Goal: Check status: Check status

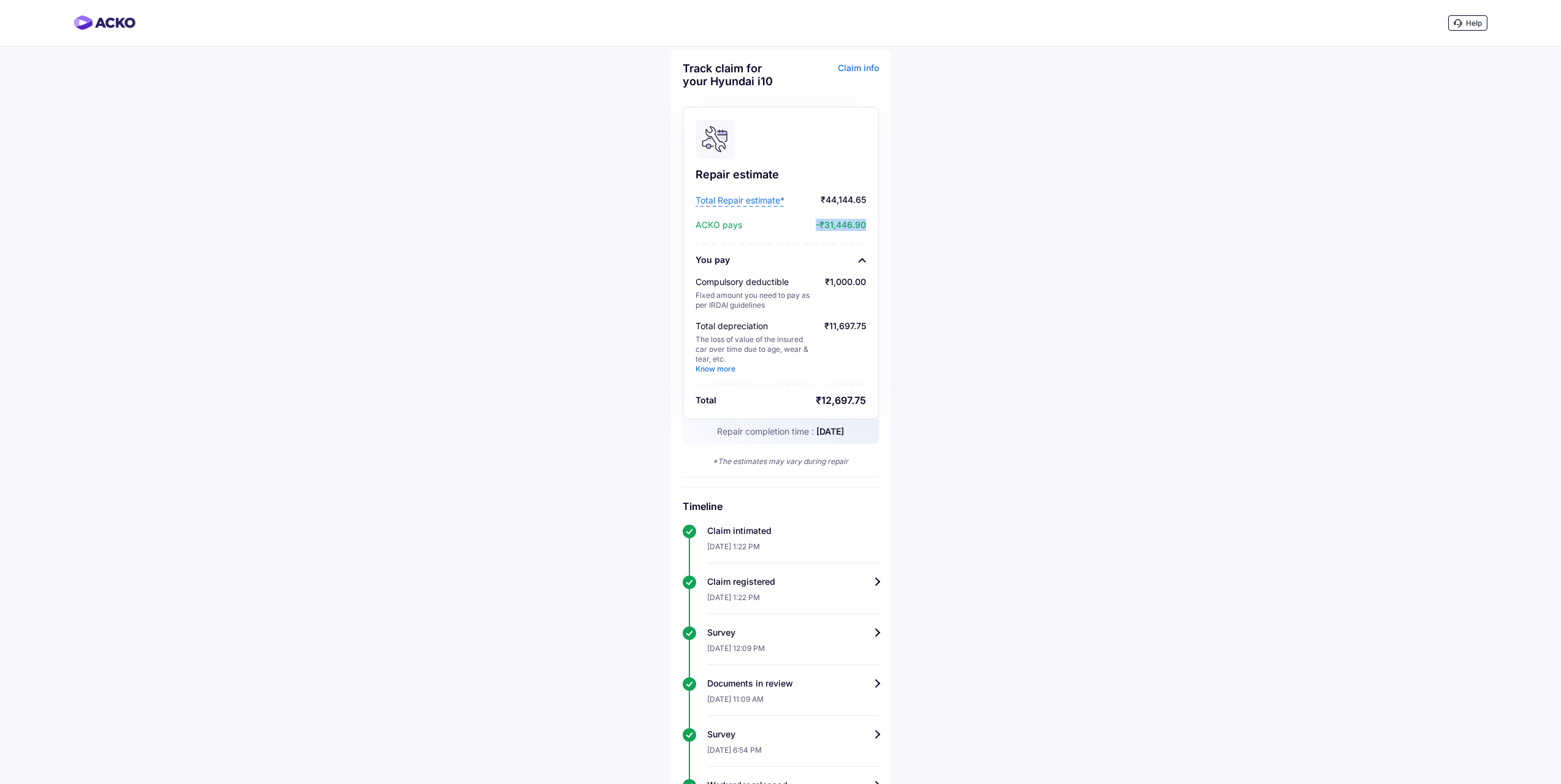
drag, startPoint x: 813, startPoint y: 225, endPoint x: 883, endPoint y: 225, distance: 70.0
click at [883, 225] on div "Track claim for your Hyundai i10 Claim info Repair estimate Total Repair estima…" at bounding box center [780, 549] width 221 height 998
drag, startPoint x: 827, startPoint y: 286, endPoint x: 899, endPoint y: 286, distance: 72.0
click at [899, 286] on div "Help Track claim for your Hyundai i10 Claim info Repair estimate Total Repair e…" at bounding box center [780, 524] width 1561 height 1048
drag, startPoint x: 814, startPoint y: 327, endPoint x: 882, endPoint y: 318, distance: 68.6
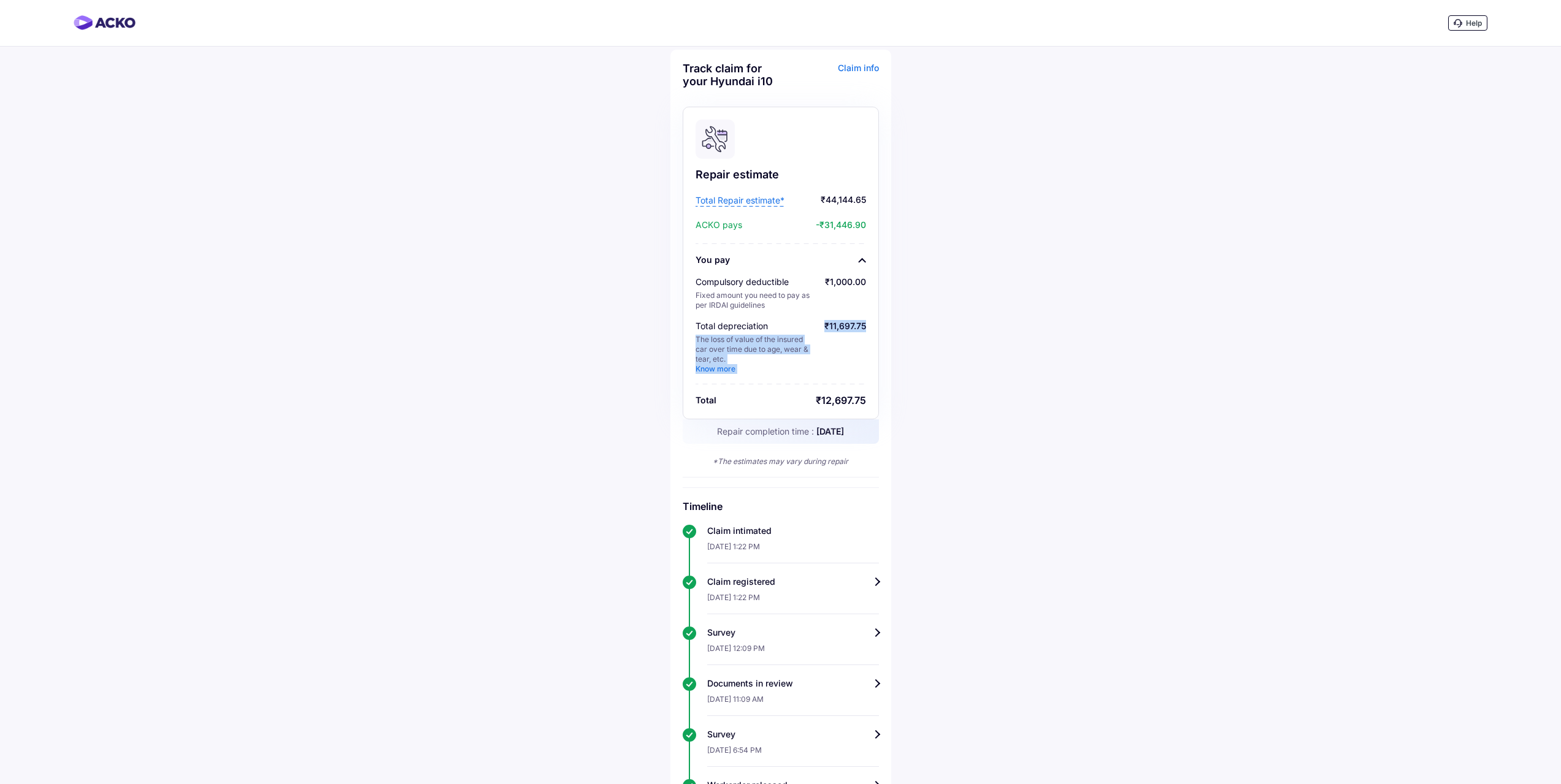
click at [882, 318] on div "Track claim for your Hyundai i10 Claim info Repair estimate Total Repair estima…" at bounding box center [780, 549] width 221 height 998
click at [993, 318] on div "Help Track claim for your Hyundai i10 Claim info Repair estimate Total Repair e…" at bounding box center [780, 524] width 1561 height 1048
drag, startPoint x: 826, startPoint y: 325, endPoint x: 870, endPoint y: 327, distance: 44.0
click at [870, 327] on div "Repair estimate Total Repair estimate* ₹44,144.65 ACKO pays -₹31,446.90 You pay…" at bounding box center [780, 263] width 196 height 313
click at [1041, 327] on div "Help Track claim for your Hyundai i10 Claim info Repair estimate Total Repair e…" at bounding box center [780, 524] width 1561 height 1048
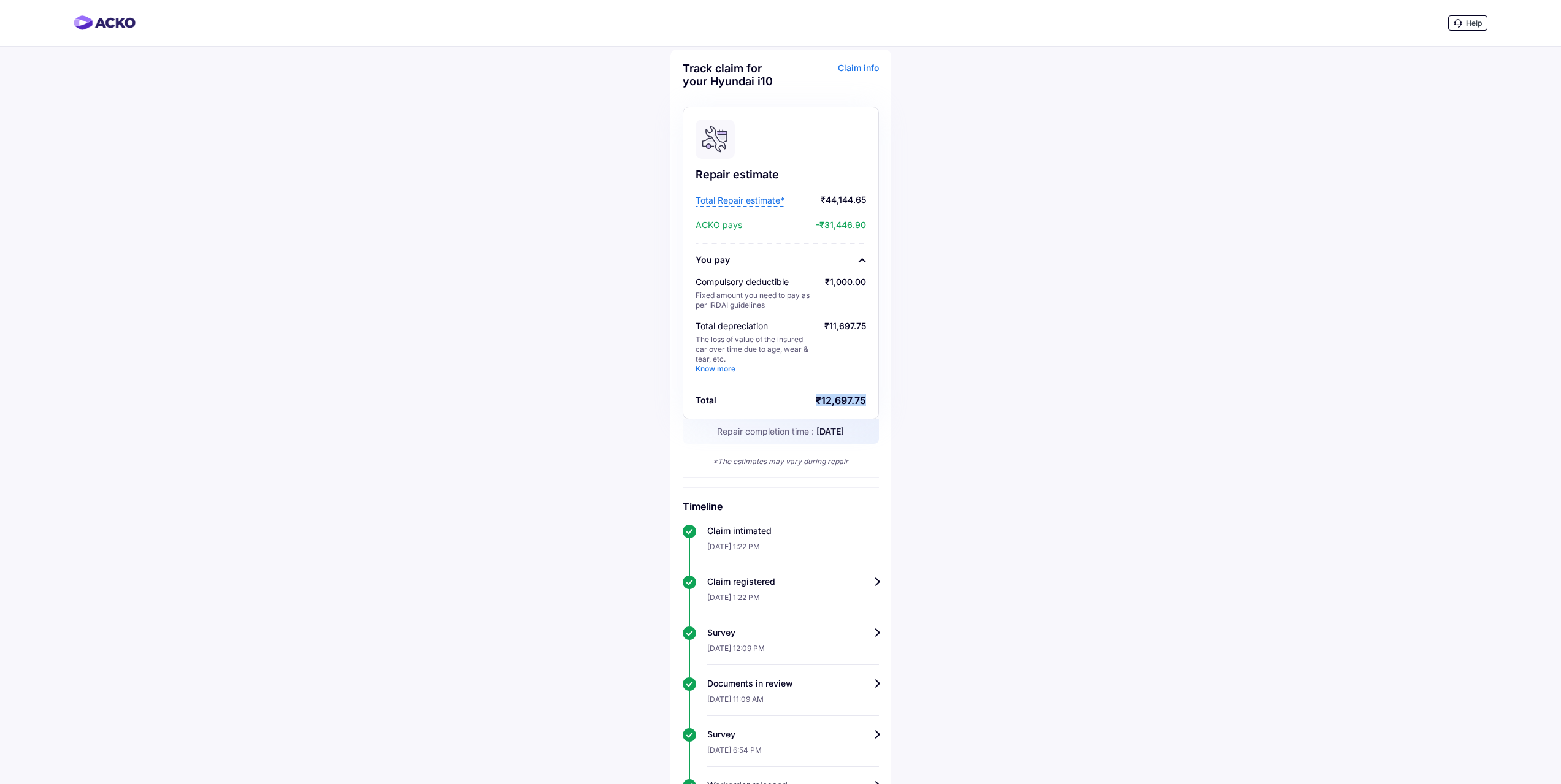
drag, startPoint x: 816, startPoint y: 400, endPoint x: 882, endPoint y: 400, distance: 66.0
click at [882, 400] on div "Track claim for your Hyundai i10 Claim info Repair estimate Total Repair estima…" at bounding box center [780, 549] width 221 height 998
click at [1065, 353] on div "Help Track claim for your Hyundai i10 Claim info Repair estimate Total Repair e…" at bounding box center [780, 524] width 1561 height 1048
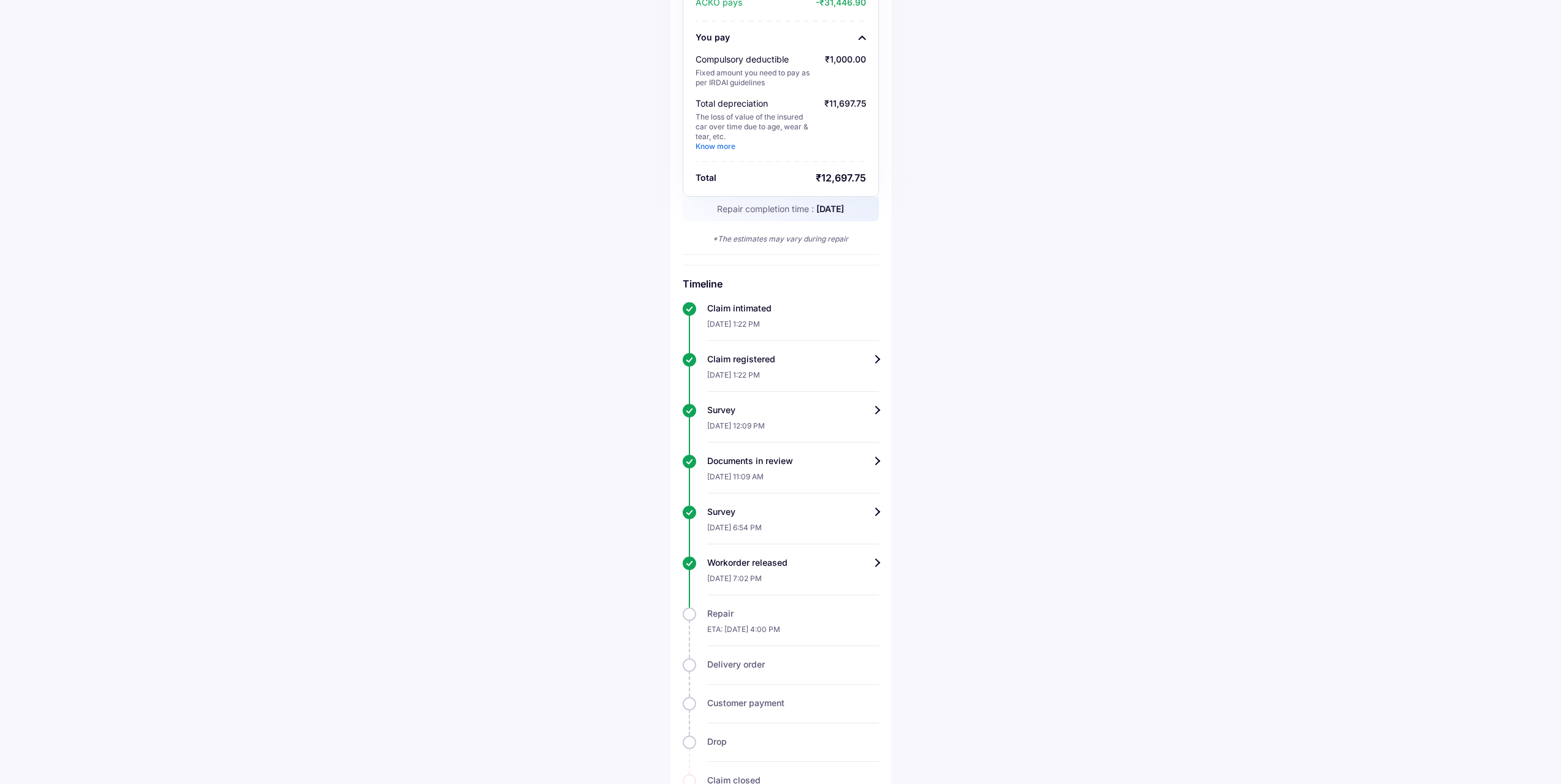
scroll to position [263, 0]
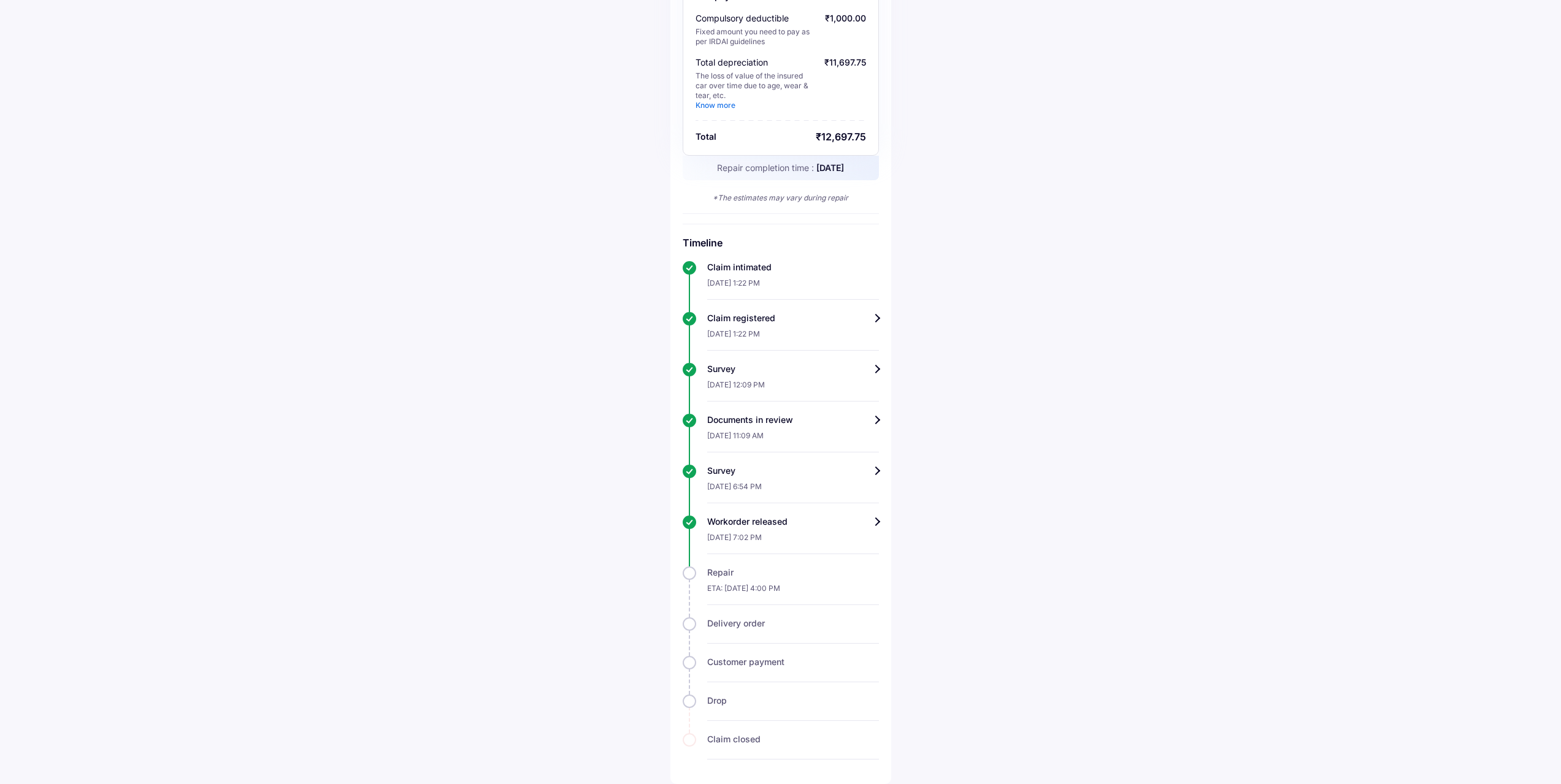
click at [876, 517] on div "Workorder released" at bounding box center [793, 522] width 171 height 13
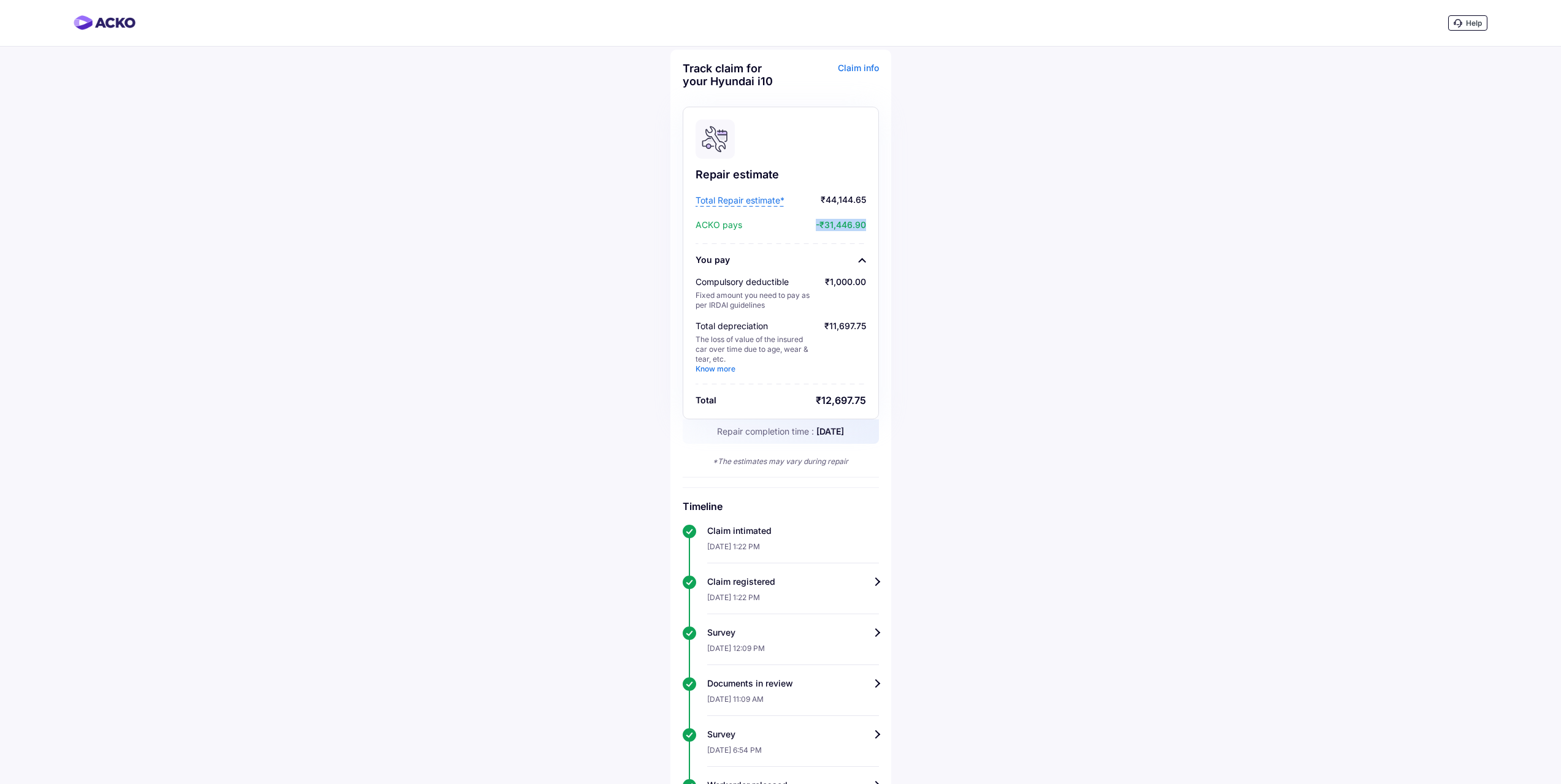
drag, startPoint x: 815, startPoint y: 225, endPoint x: 880, endPoint y: 223, distance: 65.0
click at [880, 223] on div "Track claim for your Hyundai i10 Claim info Repair estimate Total Repair estima…" at bounding box center [780, 549] width 221 height 998
drag, startPoint x: 800, startPoint y: 431, endPoint x: 861, endPoint y: 428, distance: 61.1
click at [844, 428] on span "[DATE]" at bounding box center [830, 431] width 28 height 11
click at [1107, 403] on div "Help Track claim for your Hyundai i10 Claim info Repair estimate Total Repair e…" at bounding box center [780, 524] width 1561 height 1048
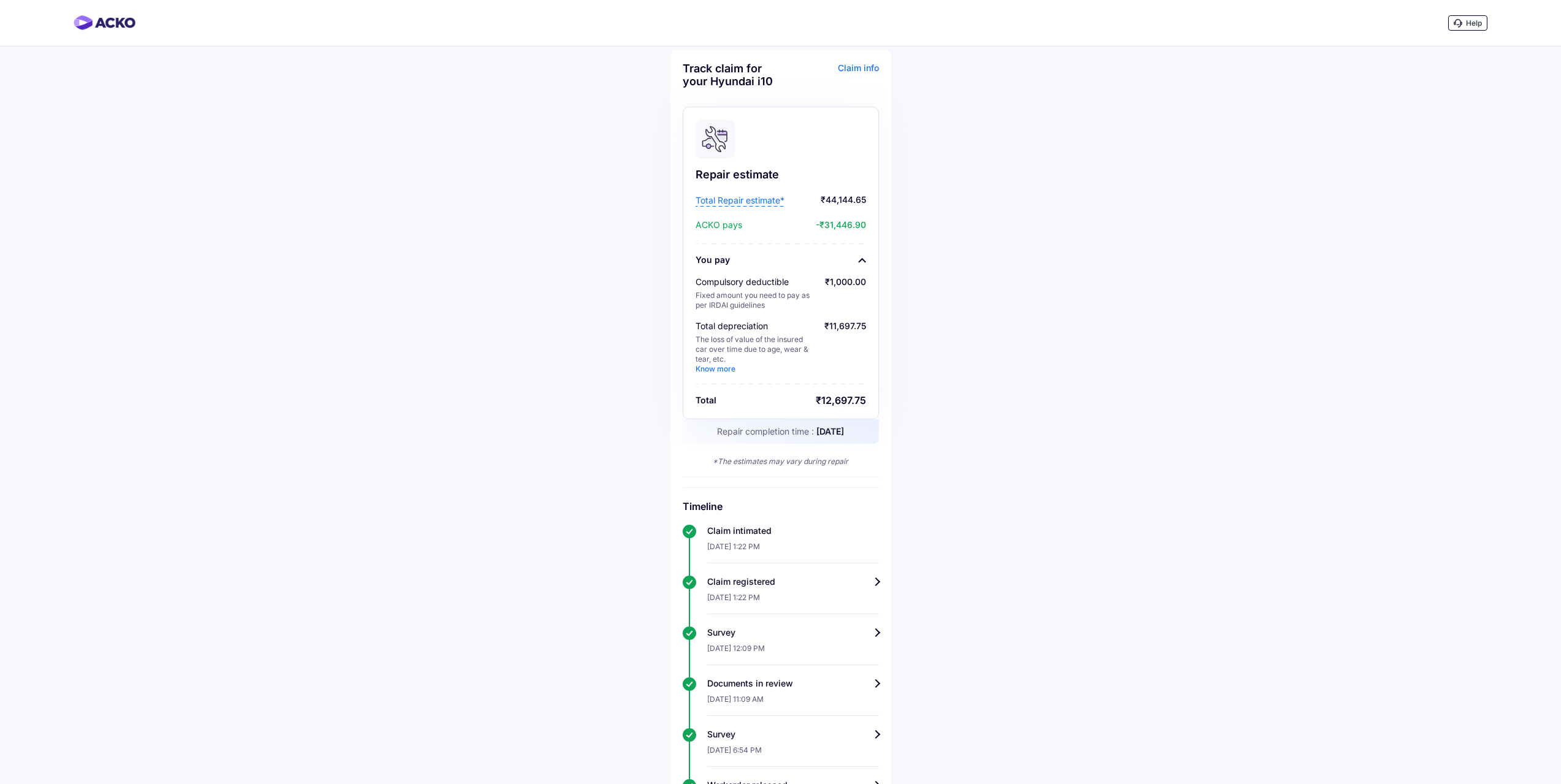
click at [745, 196] on span "Total Repair estimate*" at bounding box center [740, 200] width 89 height 13
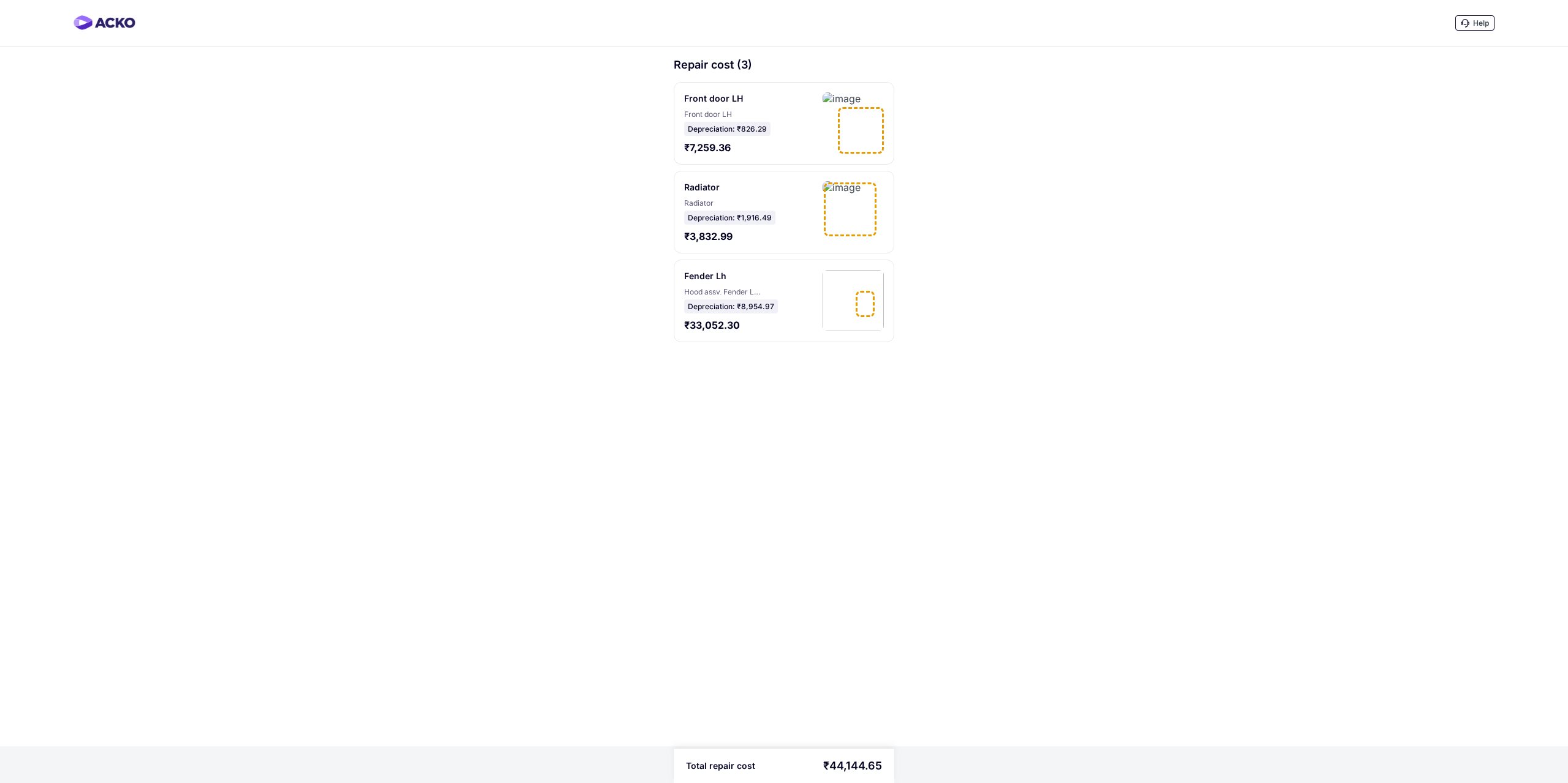
click at [838, 117] on div at bounding box center [861, 131] width 46 height 47
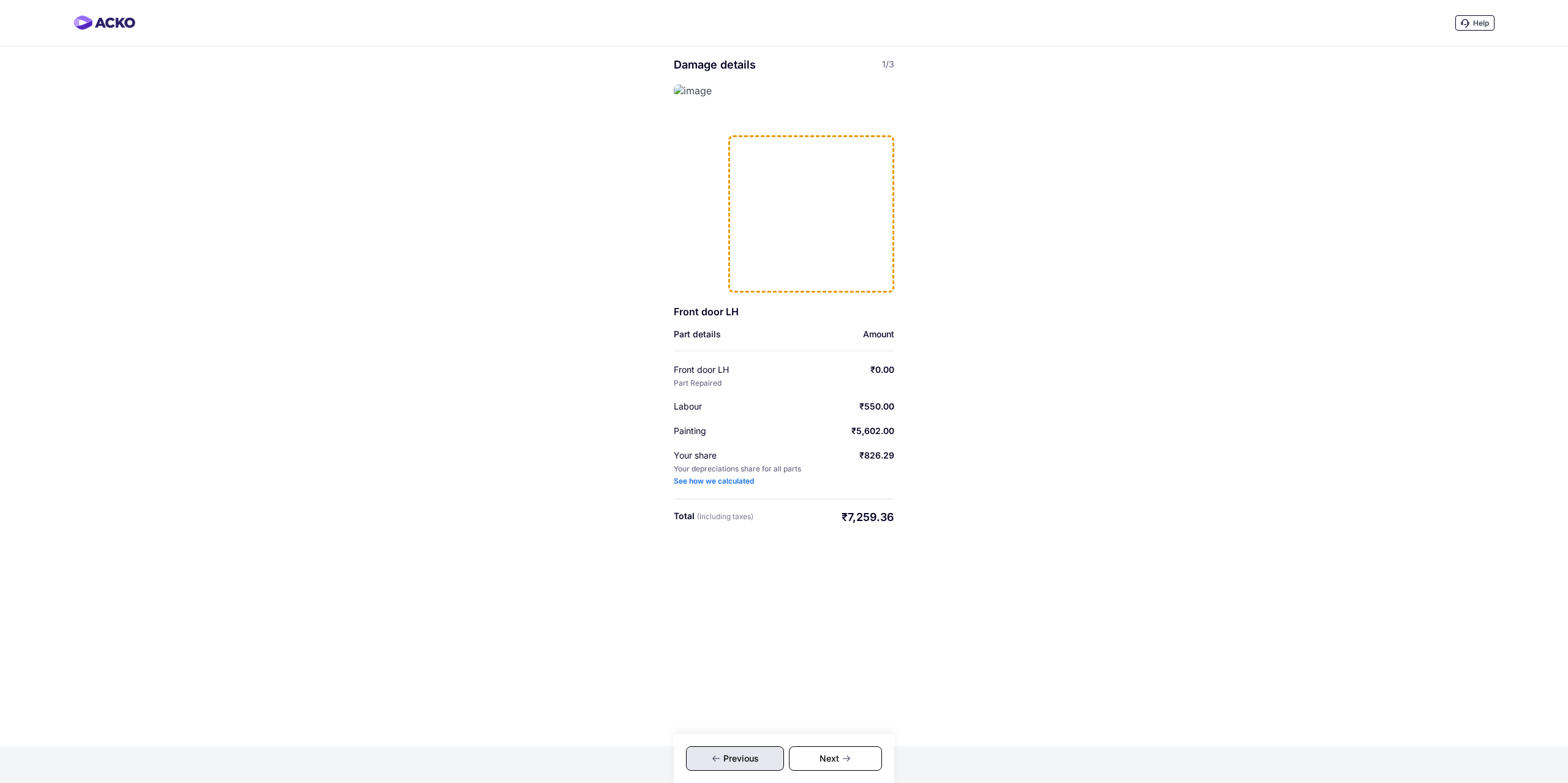
click at [820, 756] on div "Next" at bounding box center [834, 759] width 93 height 24
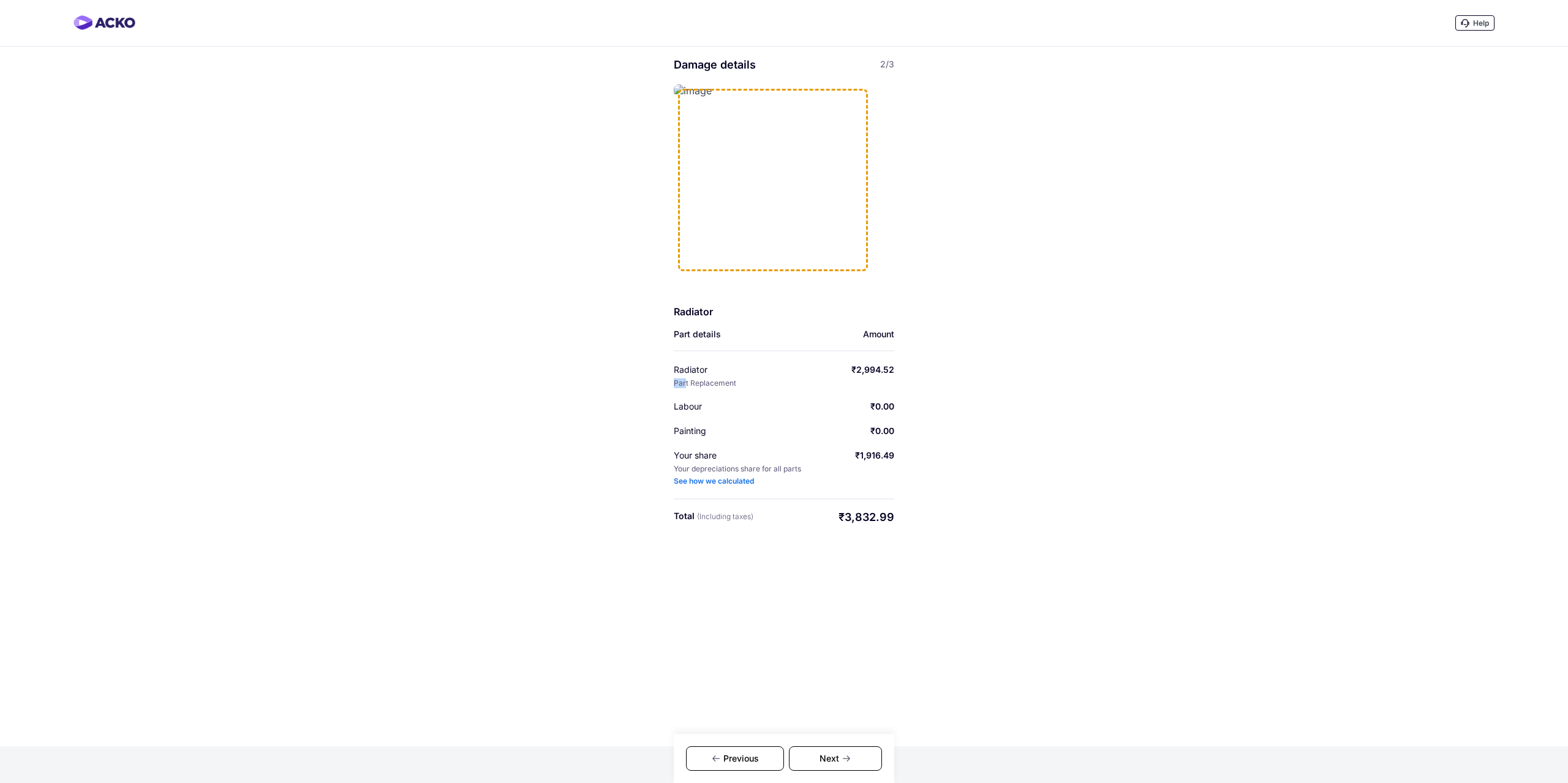
drag, startPoint x: 681, startPoint y: 382, endPoint x: 792, endPoint y: 382, distance: 111.0
click at [792, 382] on div "Radiator Part Replacement ₹2,994.52" at bounding box center [784, 376] width 221 height 24
drag, startPoint x: 864, startPoint y: 403, endPoint x: 885, endPoint y: 404, distance: 21.0
click at [885, 404] on div "Labour ₹0.00" at bounding box center [784, 407] width 221 height 13
drag, startPoint x: 867, startPoint y: 429, endPoint x: 903, endPoint y: 427, distance: 36.1
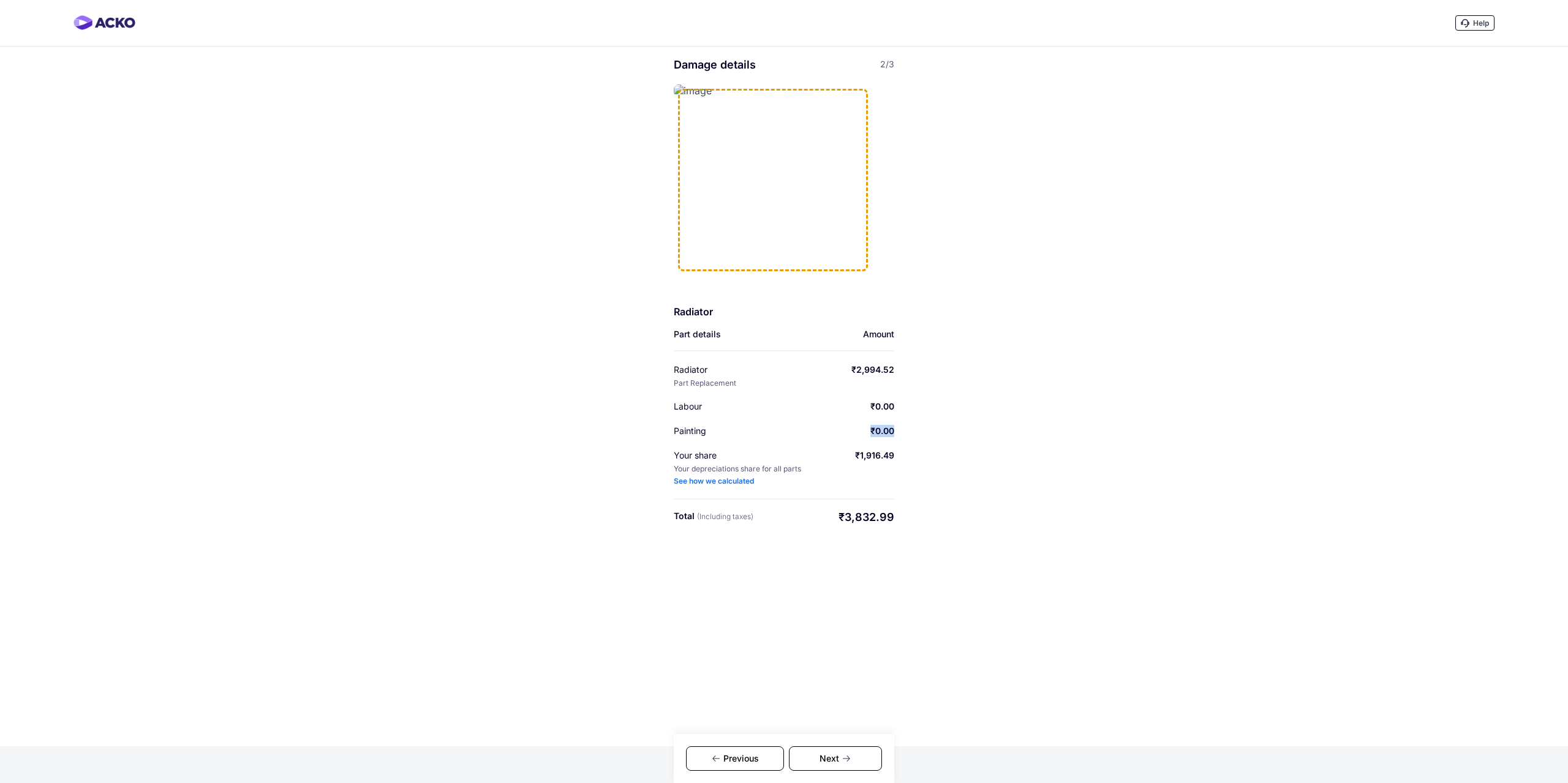
click at [903, 427] on div "Help Damage details 2/3 Radiator Part details Amount Radiator Part Replacement …" at bounding box center [784, 373] width 1568 height 747
click at [955, 430] on div "Help Damage details 2/3 Radiator Part details Amount Radiator Part Replacement …" at bounding box center [784, 373] width 1568 height 747
click at [936, 450] on div "Help Damage details 2/3 Radiator Part details Amount Radiator Part Replacement …" at bounding box center [784, 373] width 1568 height 747
click at [1005, 438] on div "Help Damage details 2/3 Radiator Part details Amount Radiator Part Replacement …" at bounding box center [784, 373] width 1568 height 747
click at [837, 750] on div "Next" at bounding box center [834, 759] width 93 height 24
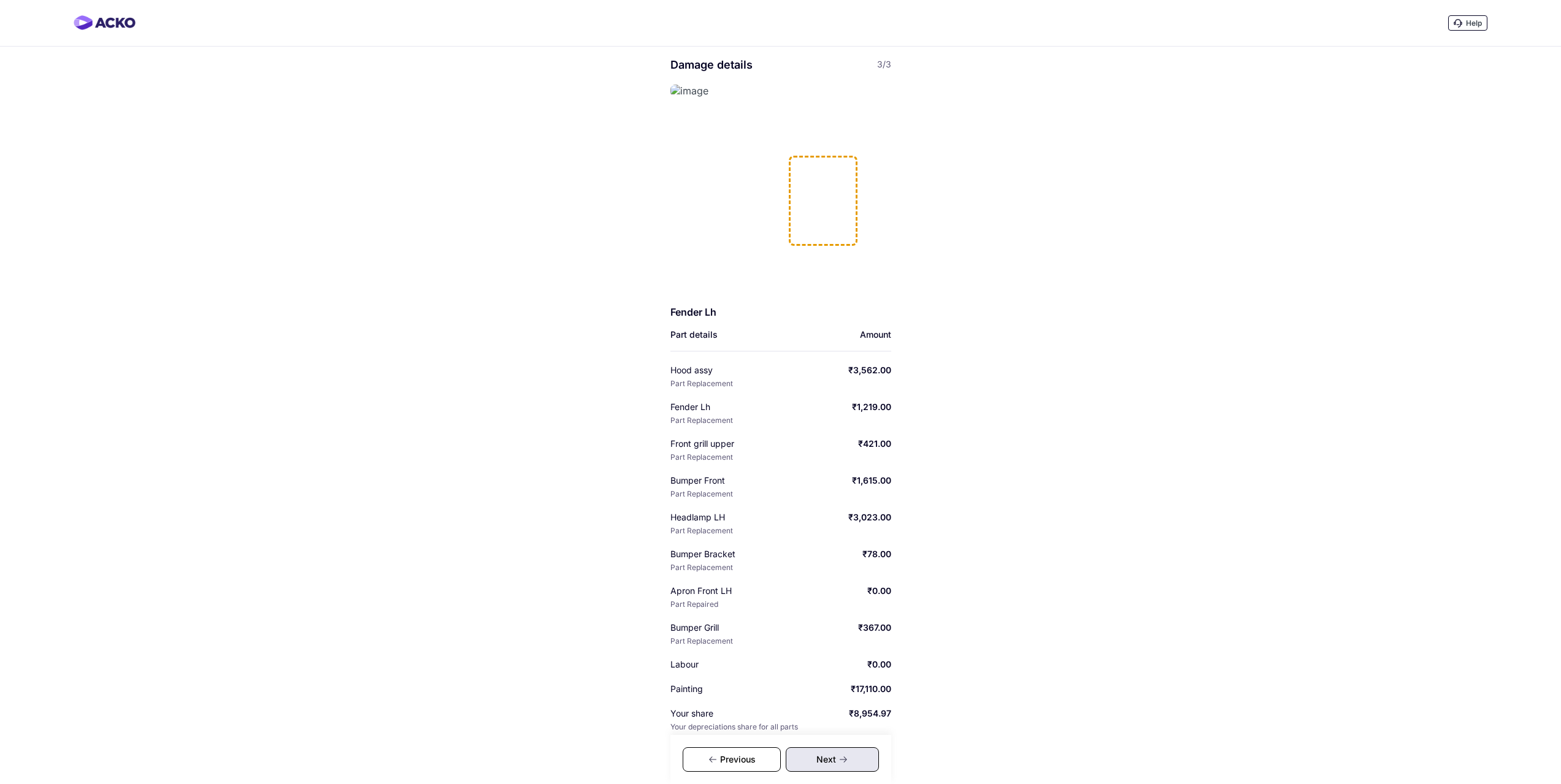
click at [680, 91] on img at bounding box center [689, 91] width 38 height 13
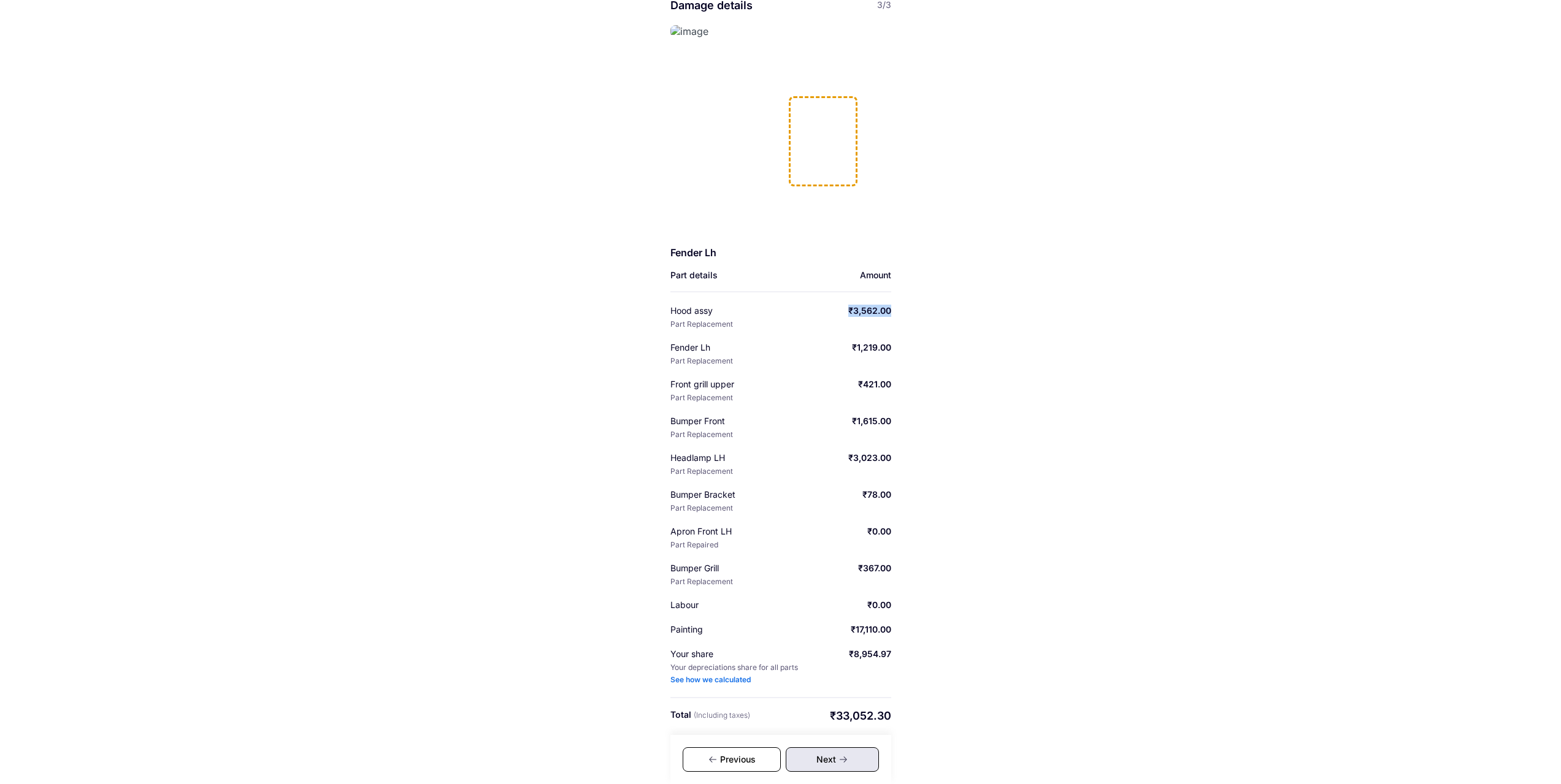
drag, startPoint x: 845, startPoint y: 312, endPoint x: 883, endPoint y: 312, distance: 38.0
click at [883, 312] on div "₹3,562.00" at bounding box center [870, 311] width 43 height 13
drag, startPoint x: 842, startPoint y: 354, endPoint x: 898, endPoint y: 378, distance: 60.9
click at [938, 347] on div "Help Damage details 3/3 Fender Lh Part details Amount Hood assy Part Replacemen…" at bounding box center [780, 362] width 1561 height 844
drag, startPoint x: 836, startPoint y: 378, endPoint x: 914, endPoint y: 382, distance: 78.1
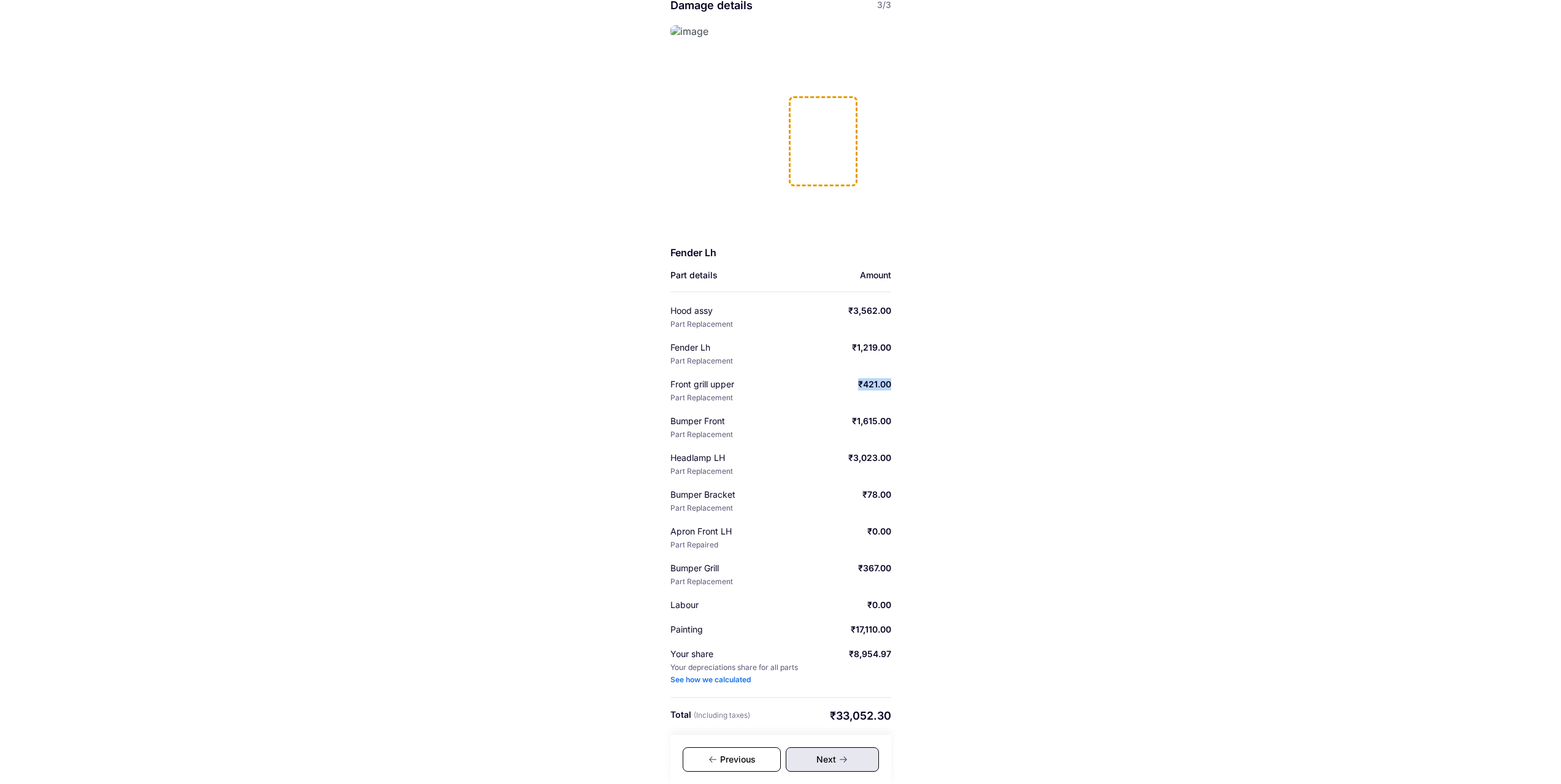
click at [914, 382] on div "Help Damage details 3/3 Fender Lh Part details Amount Hood assy Part Replacemen…" at bounding box center [780, 362] width 1561 height 844
drag, startPoint x: 843, startPoint y: 424, endPoint x: 922, endPoint y: 419, distance: 79.2
click at [922, 419] on div "Help Damage details 3/3 Fender Lh Part details Amount Hood assy Part Replacemen…" at bounding box center [780, 362] width 1561 height 844
drag, startPoint x: 847, startPoint y: 458, endPoint x: 891, endPoint y: 456, distance: 44.0
click at [891, 456] on div "Help Damage details 3/3 Fender Lh Part details Amount Hood assy Part Replacemen…" at bounding box center [780, 362] width 1561 height 844
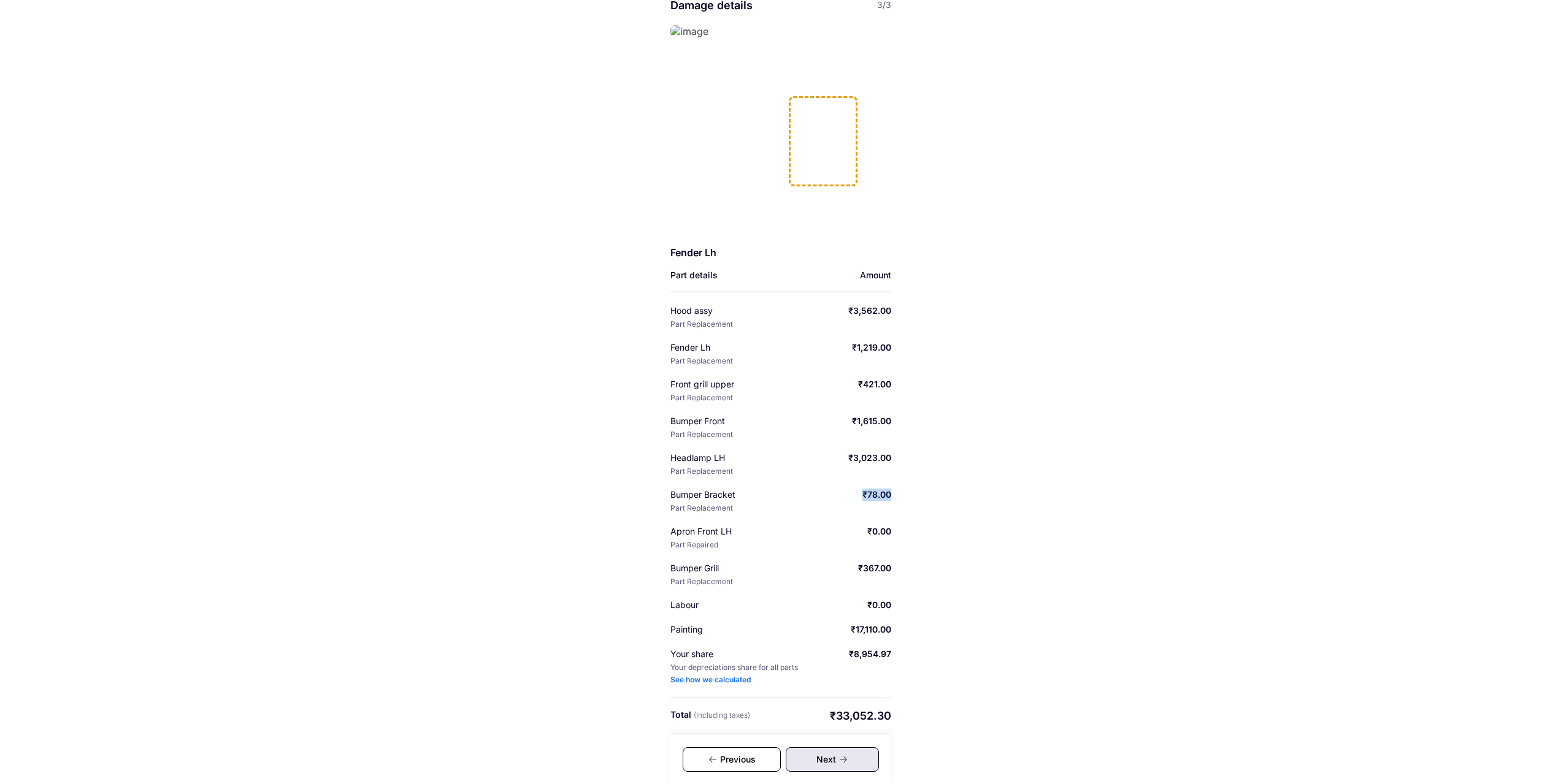
drag, startPoint x: 853, startPoint y: 495, endPoint x: 897, endPoint y: 494, distance: 44.0
click at [897, 494] on div "Help Damage details 3/3 Fender Lh Part details Amount Hood assy Part Replacemen…" at bounding box center [780, 362] width 1561 height 844
drag, startPoint x: 866, startPoint y: 531, endPoint x: 896, endPoint y: 532, distance: 30.0
click at [896, 532] on div "Help Damage details 3/3 Fender Lh Part details Amount Hood assy Part Replacemen…" at bounding box center [780, 362] width 1561 height 844
drag, startPoint x: 837, startPoint y: 460, endPoint x: 914, endPoint y: 457, distance: 77.1
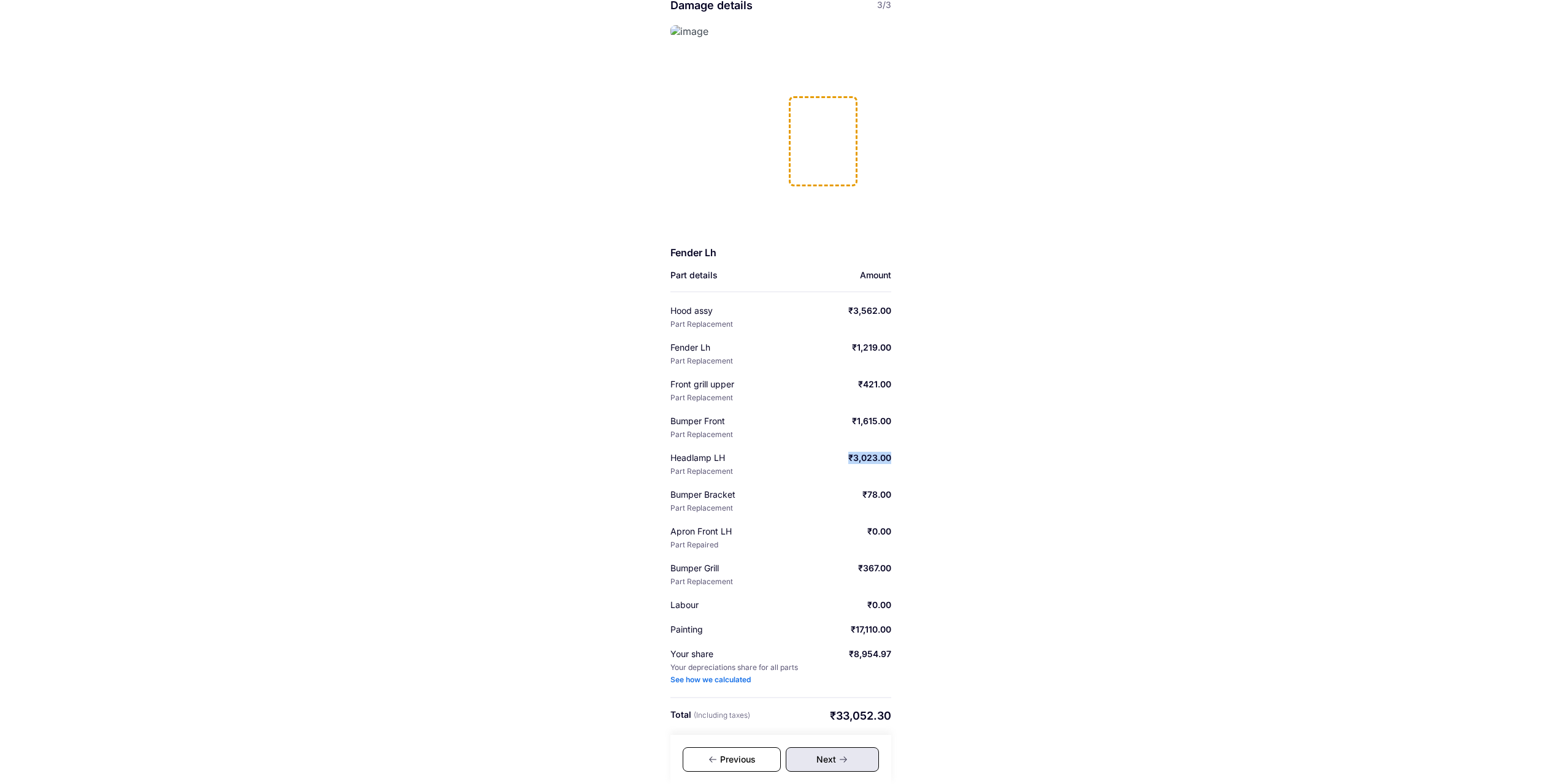
click at [914, 457] on div "Help Damage details 3/3 Fender Lh Part details Amount Hood assy Part Replacemen…" at bounding box center [780, 362] width 1561 height 844
drag, startPoint x: 857, startPoint y: 494, endPoint x: 901, endPoint y: 494, distance: 44.0
click at [901, 494] on div "Help Damage details 3/3 Fender Lh Part details Amount Hood assy Part Replacemen…" at bounding box center [780, 362] width 1561 height 844
drag, startPoint x: 853, startPoint y: 530, endPoint x: 902, endPoint y: 530, distance: 49.0
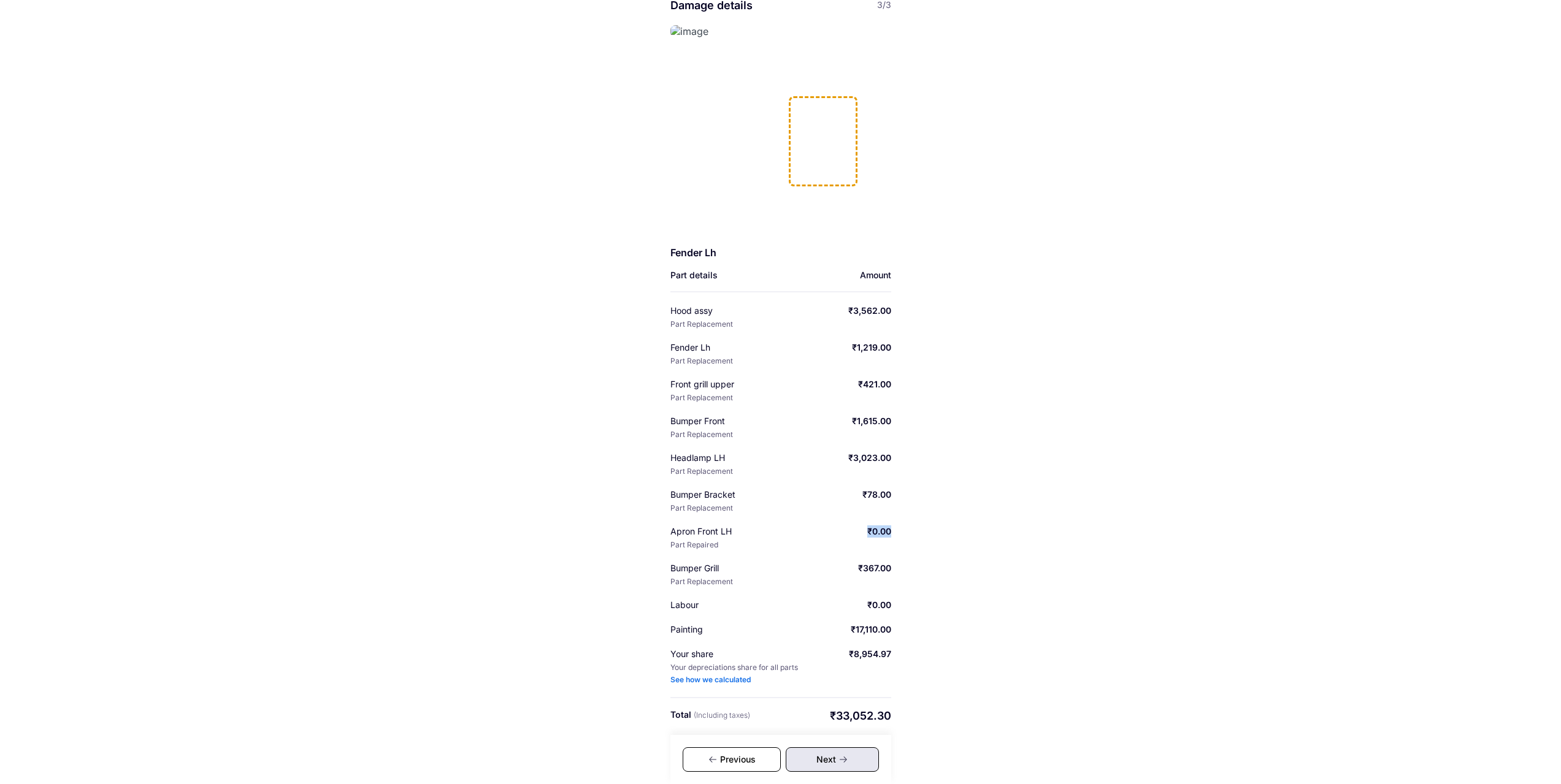
click at [902, 530] on div "Help Damage details 3/3 Fender Lh Part details Amount Hood assy Part Replacemen…" at bounding box center [780, 362] width 1561 height 844
click at [977, 531] on div "Help Damage details 3/3 Fender Lh Part details Amount Hood assy Part Replacemen…" at bounding box center [780, 362] width 1561 height 844
drag, startPoint x: 864, startPoint y: 529, endPoint x: 939, endPoint y: 529, distance: 75.0
click at [939, 529] on div "Help Damage details 3/3 Fender Lh Part details Amount Hood assy Part Replacemen…" at bounding box center [780, 362] width 1561 height 844
drag, startPoint x: 851, startPoint y: 578, endPoint x: 911, endPoint y: 569, distance: 60.7
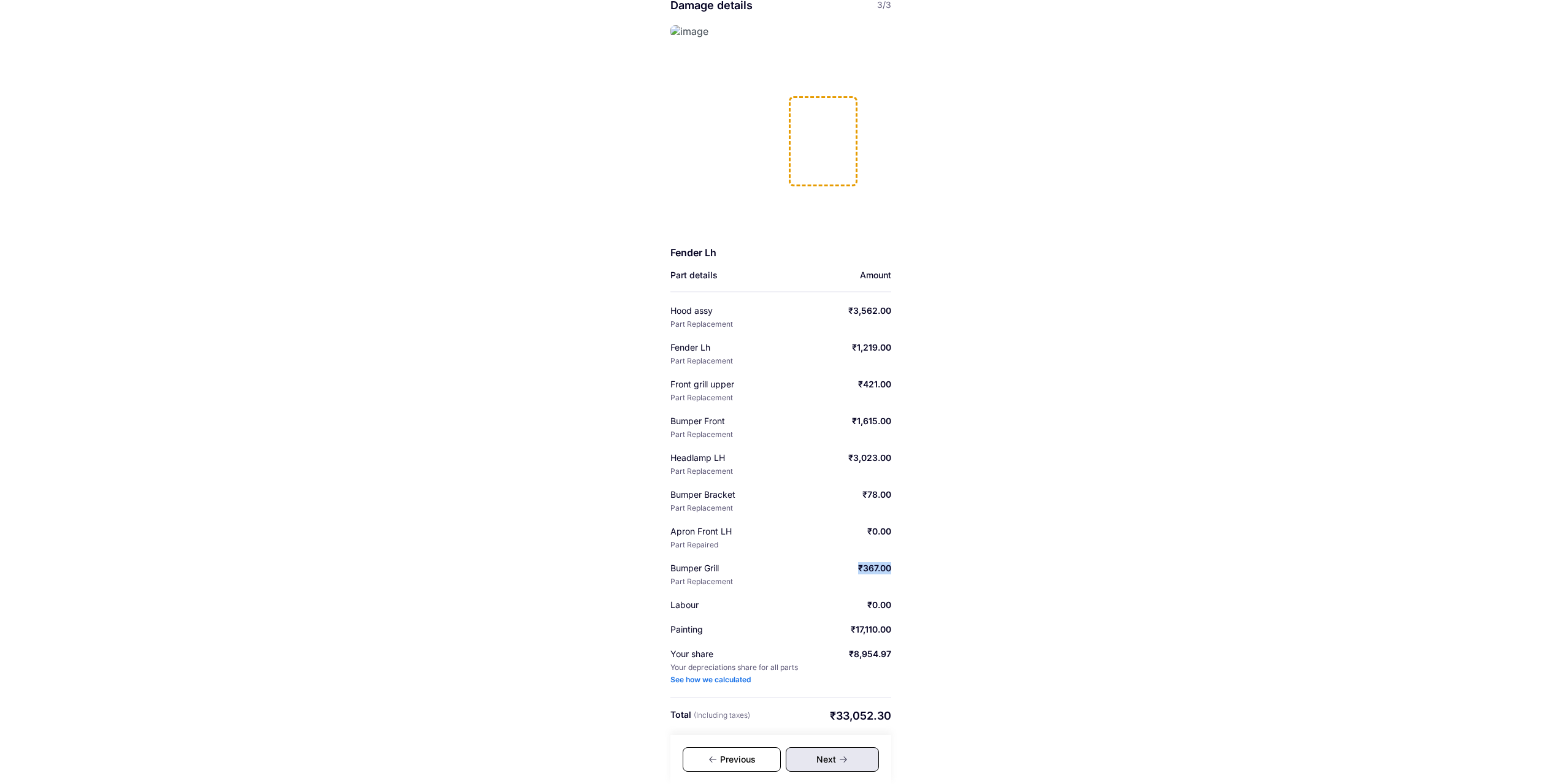
click at [911, 569] on div "Help Damage details 3/3 Fender Lh Part details Amount Hood assy Part Replacemen…" at bounding box center [780, 362] width 1561 height 844
drag, startPoint x: 860, startPoint y: 612, endPoint x: 892, endPoint y: 607, distance: 32.4
click at [894, 607] on div "Help Damage details 3/3 Fender Lh Part details Amount Hood assy Part Replacemen…" at bounding box center [780, 362] width 1561 height 844
click at [863, 641] on div "Damage details 3/3 Fender Lh Part details Amount Hood assy Part Replacement ₹3,…" at bounding box center [780, 385] width 221 height 774
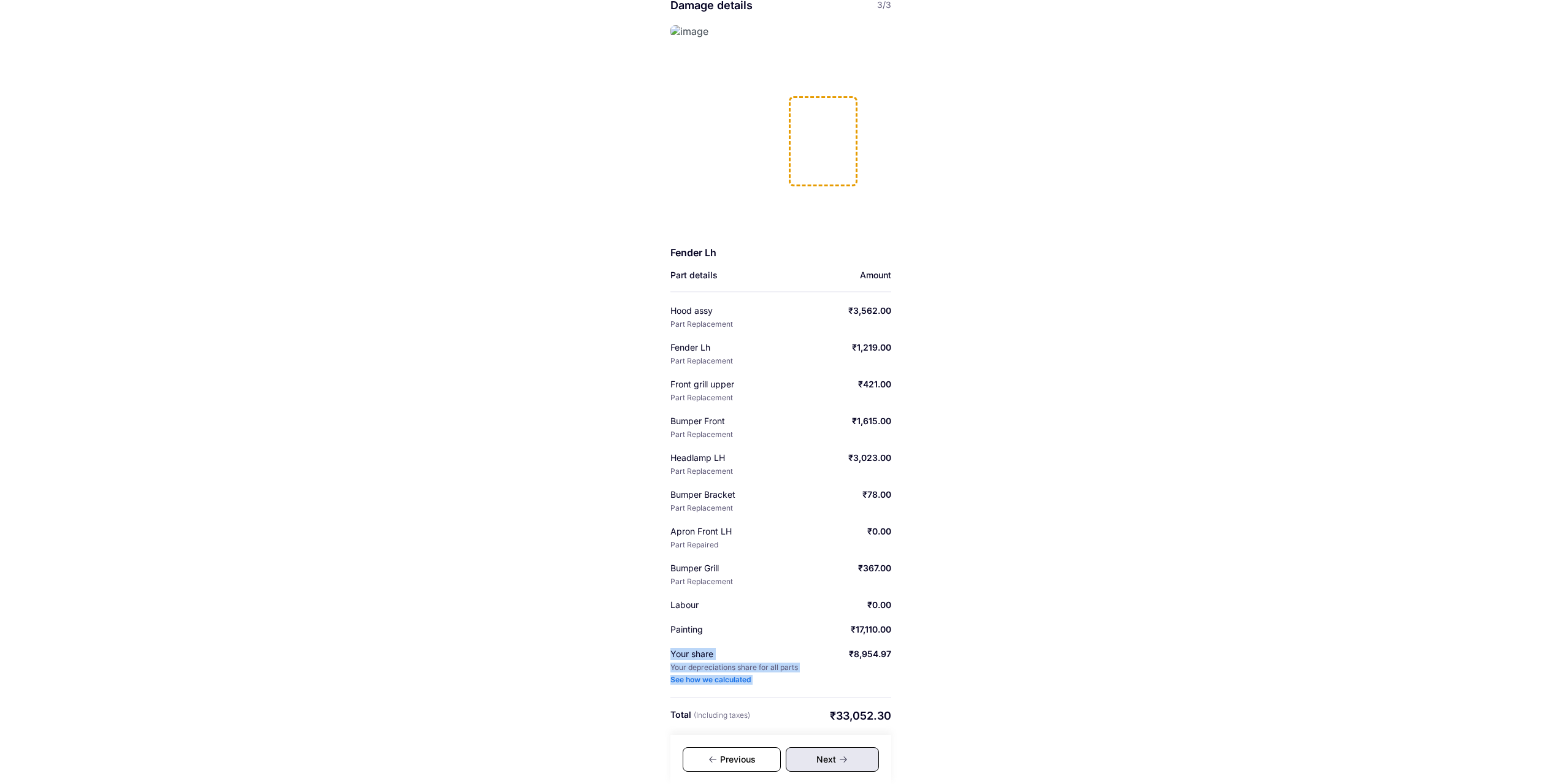
drag, startPoint x: 845, startPoint y: 636, endPoint x: 886, endPoint y: 628, distance: 41.8
click at [886, 628] on div "Help Damage details 3/3 Fender Lh Part details Amount Hood assy Part Replacemen…" at bounding box center [780, 362] width 1561 height 844
click at [907, 626] on div "Help Damage details 3/3 Fender Lh Part details Amount Hood assy Part Replacemen…" at bounding box center [780, 362] width 1561 height 844
drag, startPoint x: 834, startPoint y: 627, endPoint x: 899, endPoint y: 627, distance: 65.0
click at [899, 627] on div "Help Damage details 3/3 Fender Lh Part details Amount Hood assy Part Replacemen…" at bounding box center [780, 362] width 1561 height 844
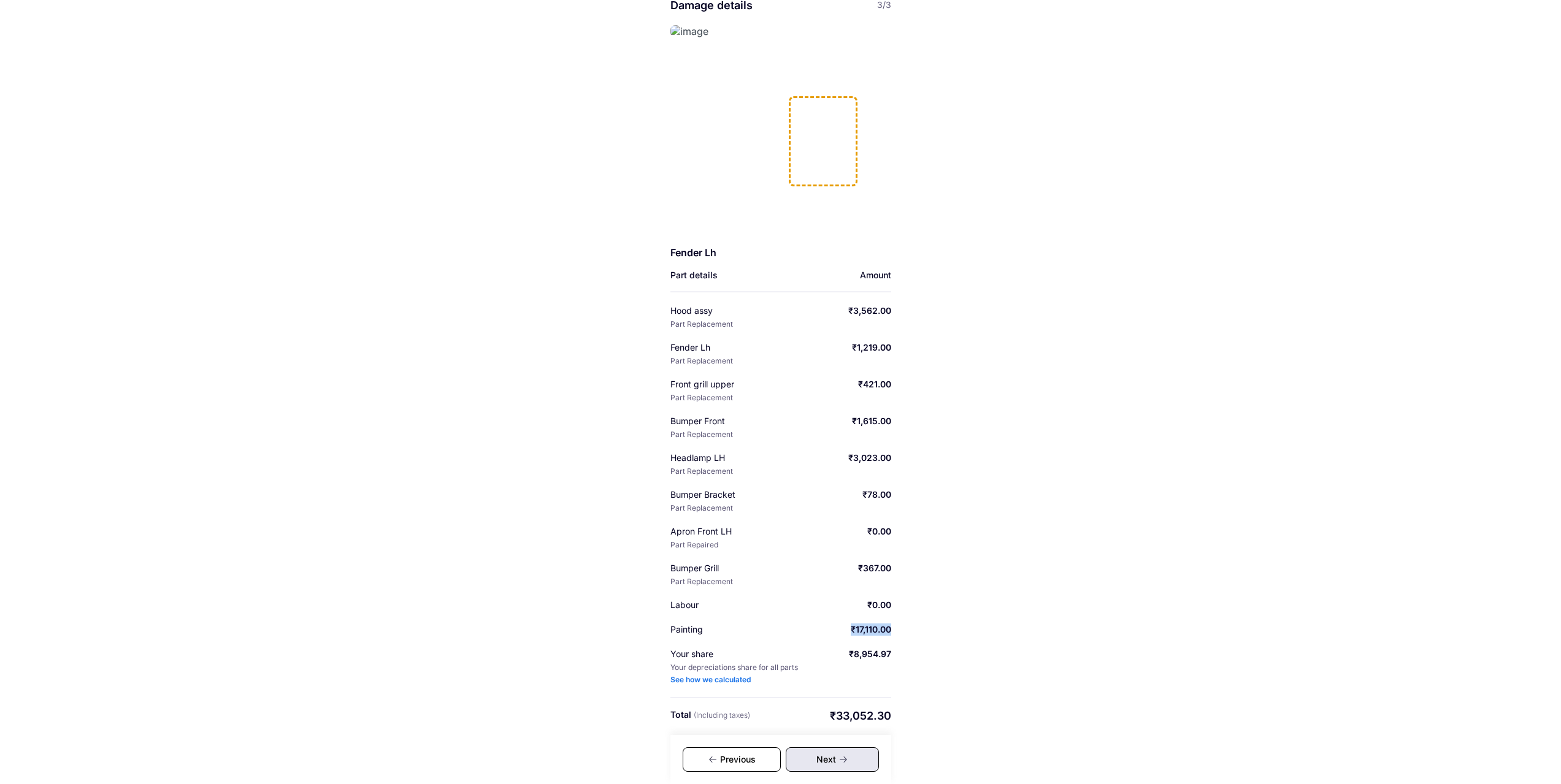
click at [926, 622] on div "Help Damage details 3/3 Fender Lh Part details Amount Hood assy Part Replacemen…" at bounding box center [780, 362] width 1561 height 844
drag, startPoint x: 844, startPoint y: 651, endPoint x: 1000, endPoint y: 620, distance: 159.1
click at [901, 650] on div "Help Damage details 3/3 Fender Lh Part details Amount Hood assy Part Replacemen…" at bounding box center [780, 362] width 1561 height 844
click at [1019, 613] on div "Help Damage details 3/3 Fender Lh Part details Amount Hood assy Part Replacemen…" at bounding box center [780, 362] width 1561 height 844
drag, startPoint x: 845, startPoint y: 625, endPoint x: 919, endPoint y: 625, distance: 74.0
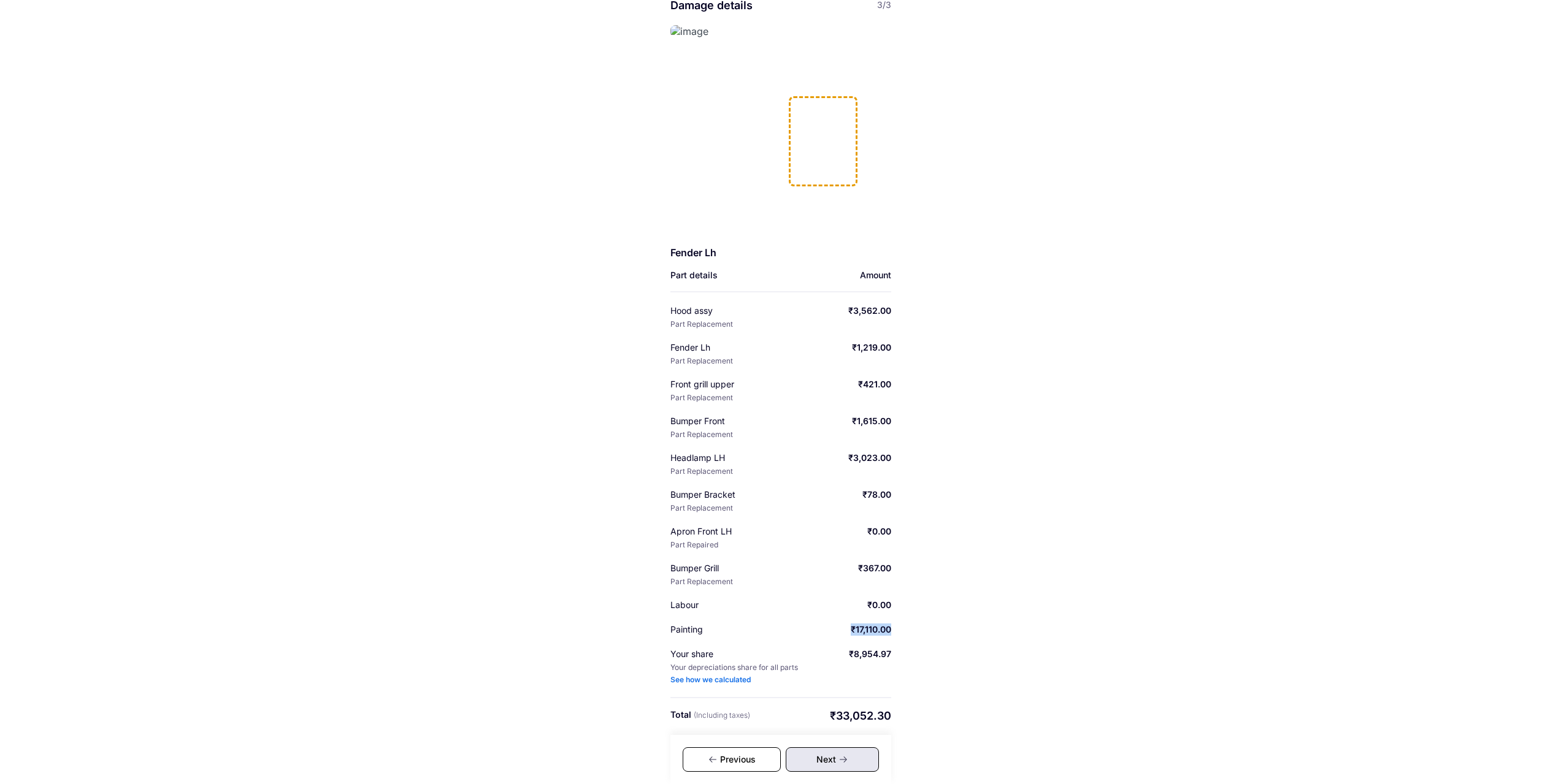
click at [919, 625] on div "Help Damage details 3/3 Fender Lh Part details Amount Hood assy Part Replacemen…" at bounding box center [780, 362] width 1561 height 844
click at [988, 610] on div "Help Damage details 3/3 Fender Lh Part details Amount Hood assy Part Replacemen…" at bounding box center [780, 362] width 1561 height 844
click at [812, 752] on div "Next" at bounding box center [832, 760] width 93 height 24
click at [817, 764] on div "Next" at bounding box center [832, 760] width 93 height 24
click at [750, 758] on div "Previous" at bounding box center [731, 760] width 98 height 24
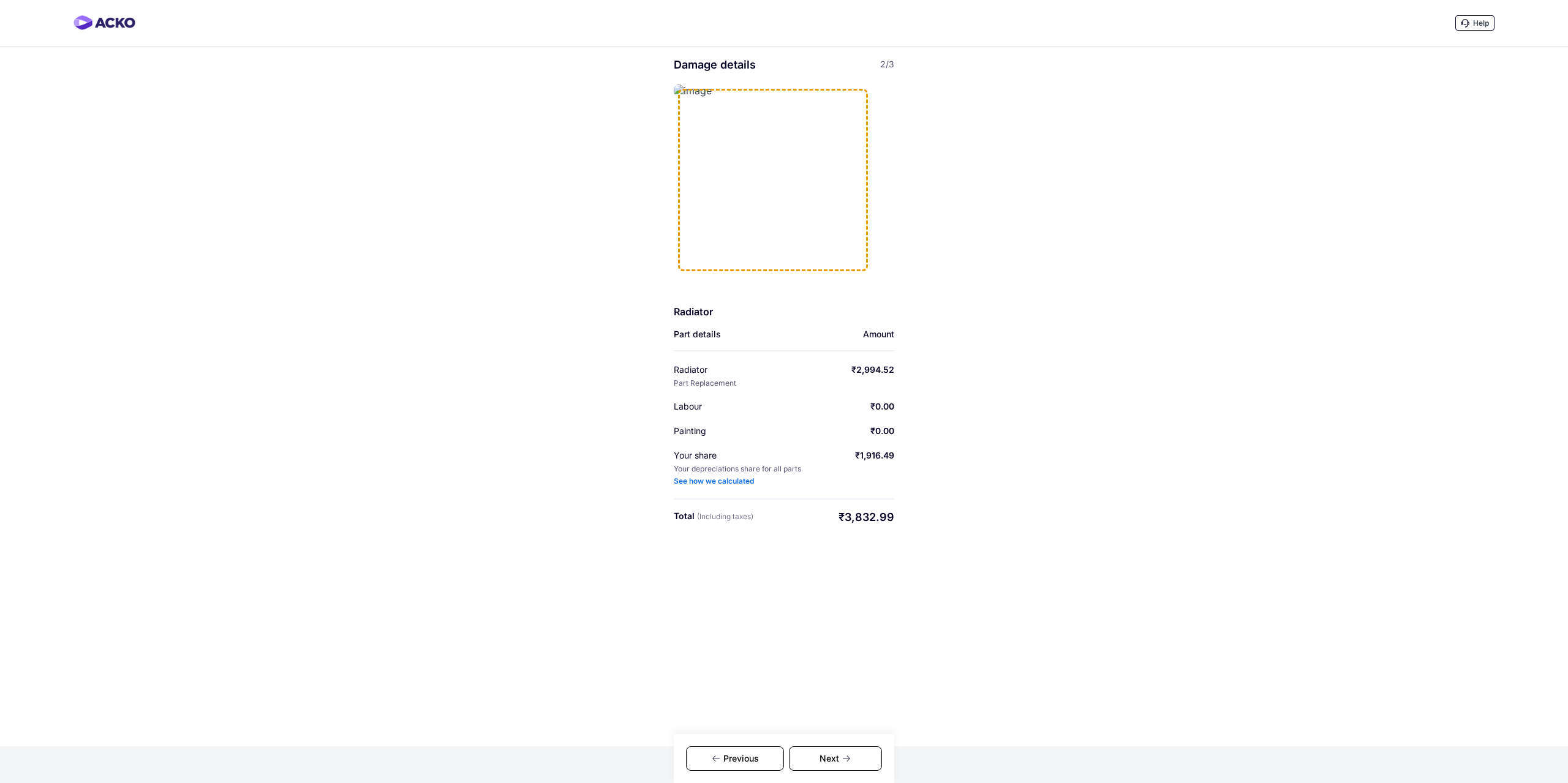
click at [749, 757] on div "Previous" at bounding box center [734, 759] width 98 height 24
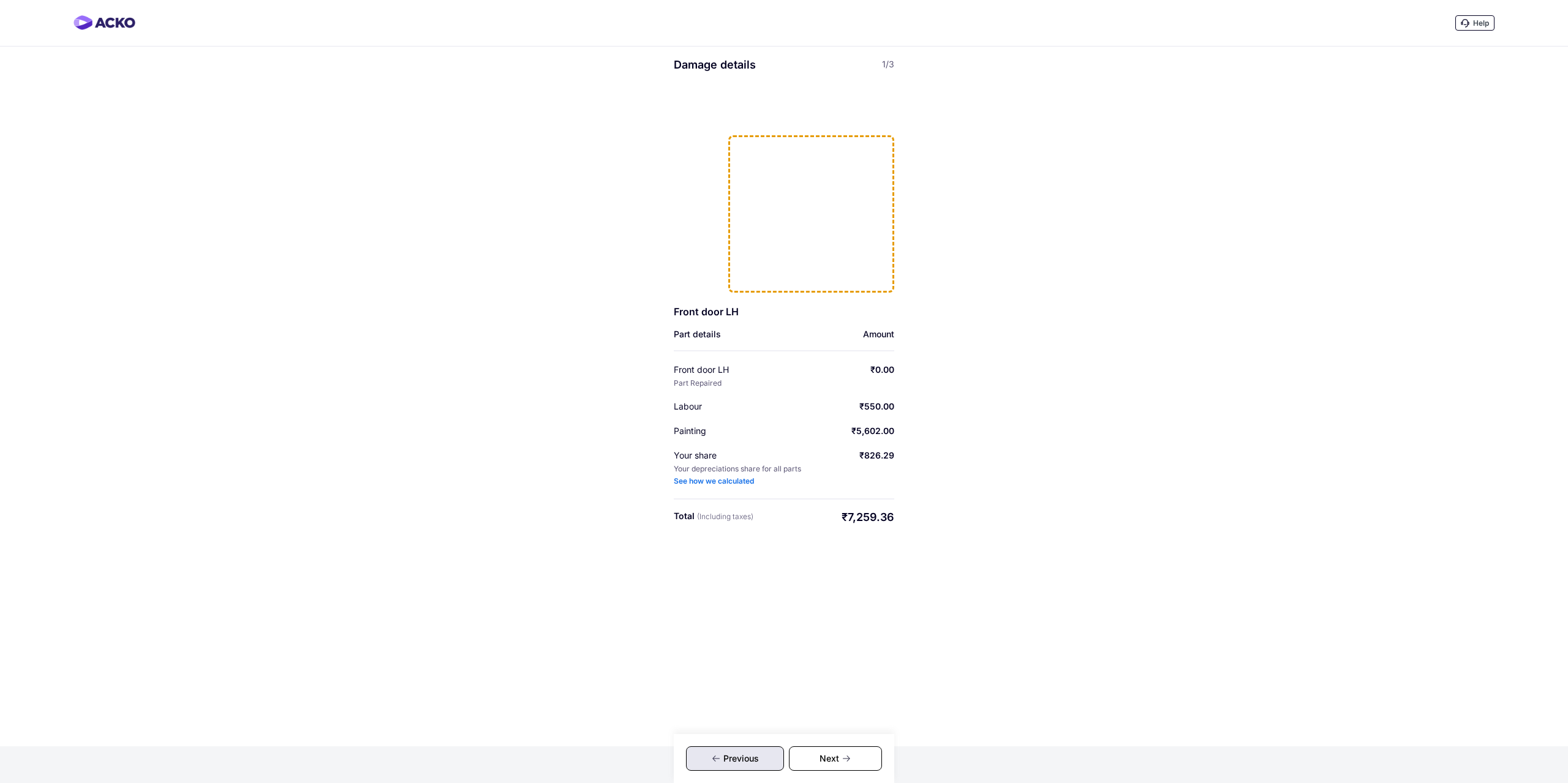
click at [749, 757] on div "Previous" at bounding box center [734, 759] width 98 height 24
